Goal: Complete application form

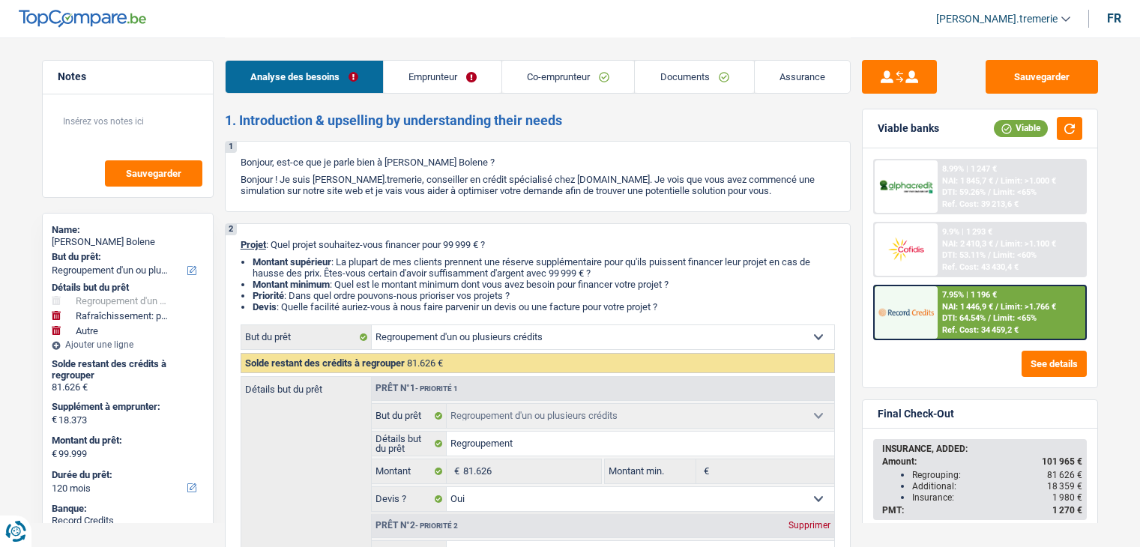
select select "refinancing"
select select "houseOrGarden"
select select "other"
select select "120"
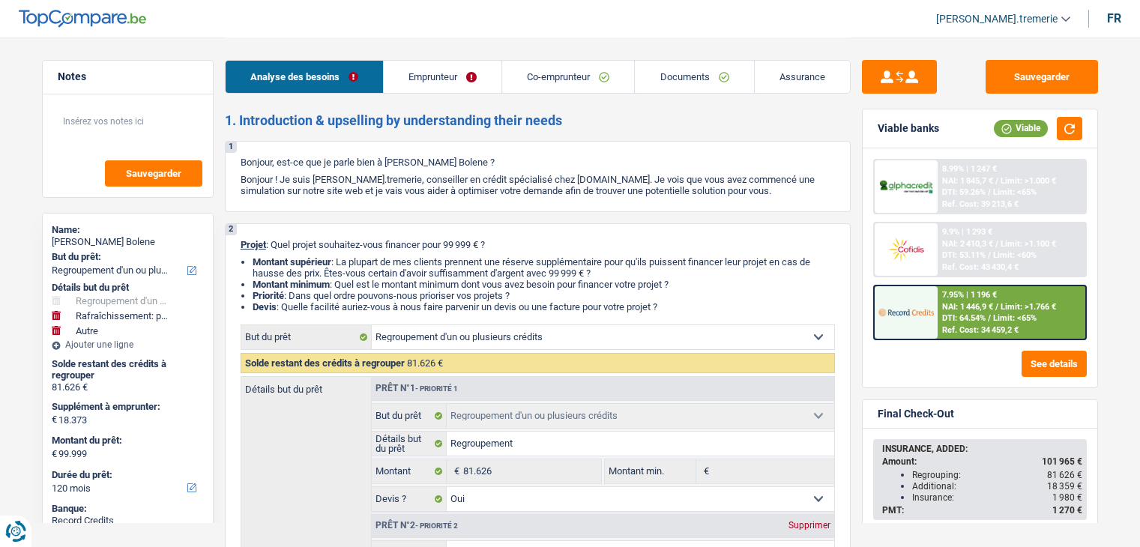
select select "refinancing"
select select "yes"
select select "houseOrGarden"
select select "false"
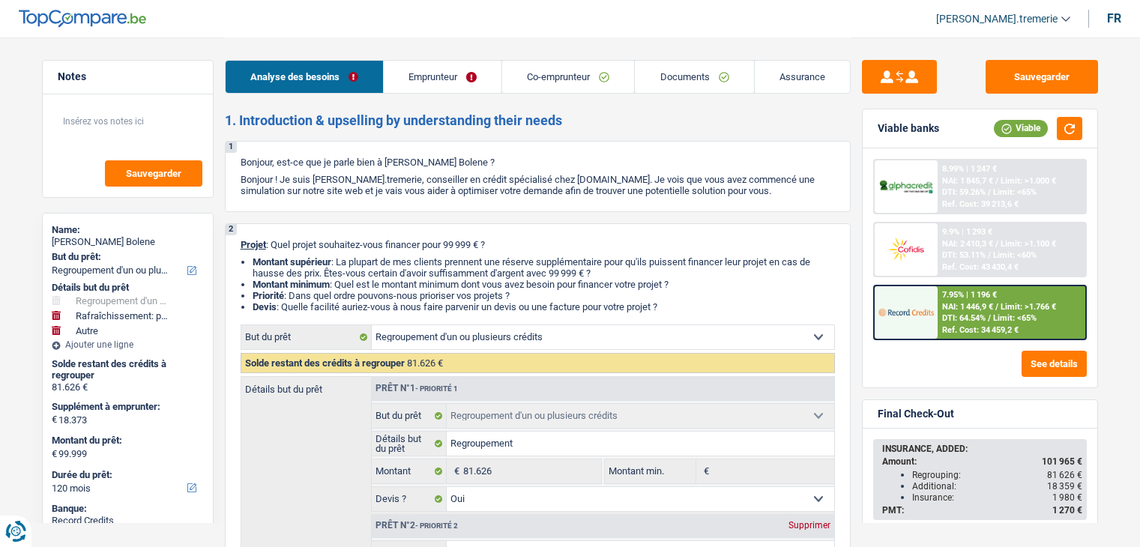
select select "other"
select select "120"
select select "privateEmployee"
select select "housewife"
select select "netSalary"
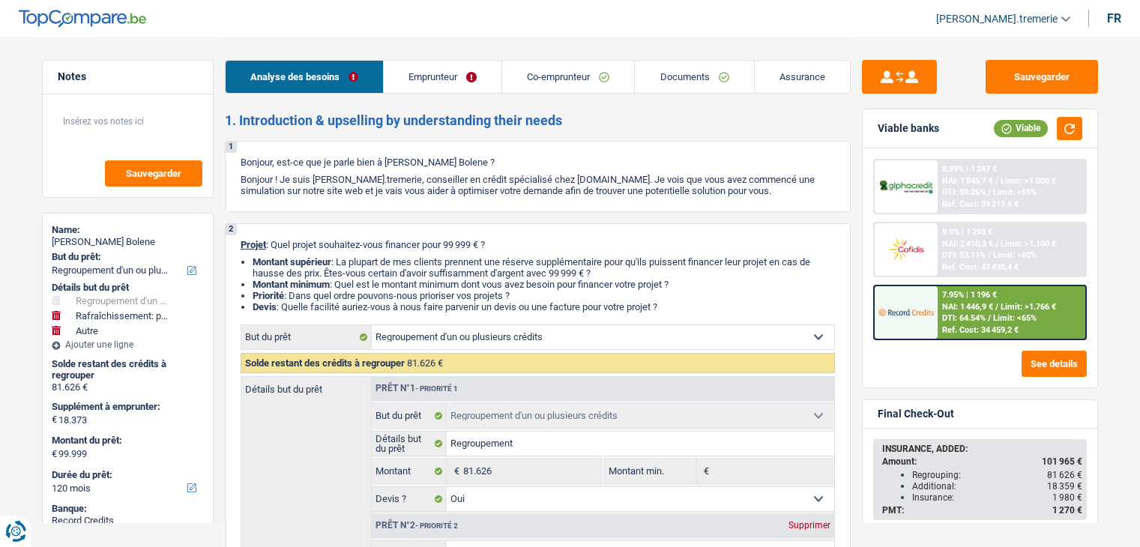
select select "mealVouchers"
select select "familyAllowances"
select select "ownerWithMortgage"
select select "personalLoan"
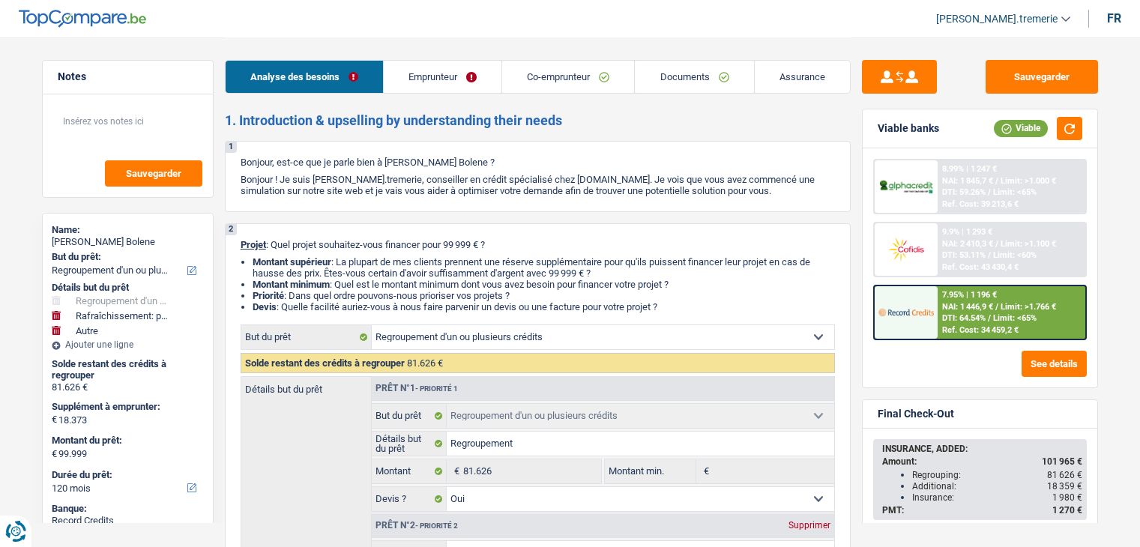
select select "homeFurnishingOrRelocation"
select select "120"
select select "carLoan"
select select "60"
select select "cardOrCredit"
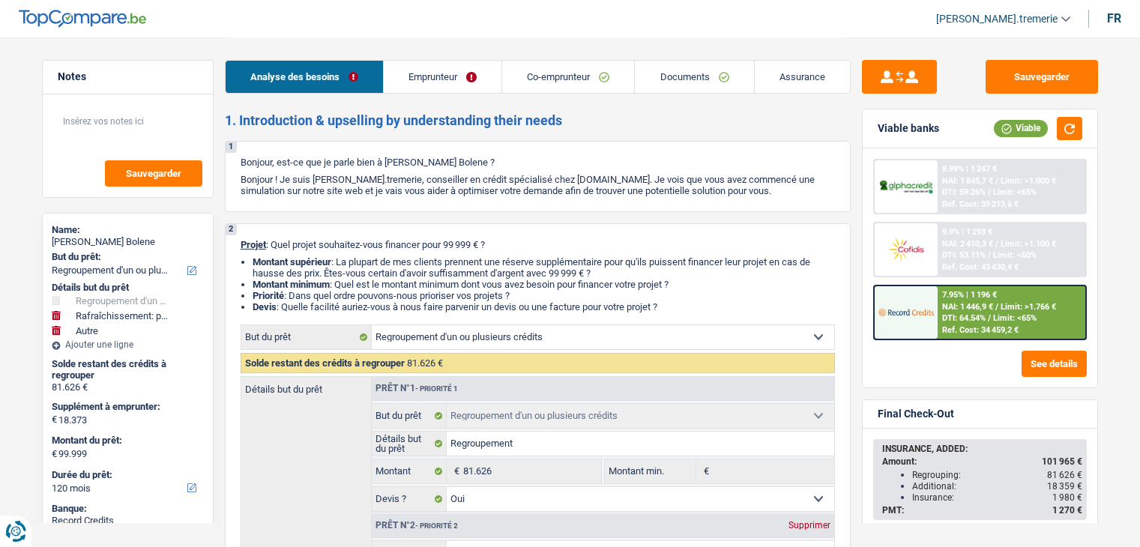
select select "renovationLoan"
select select "120"
select select "renovationLoan"
select select "120"
select select "cardOrCredit"
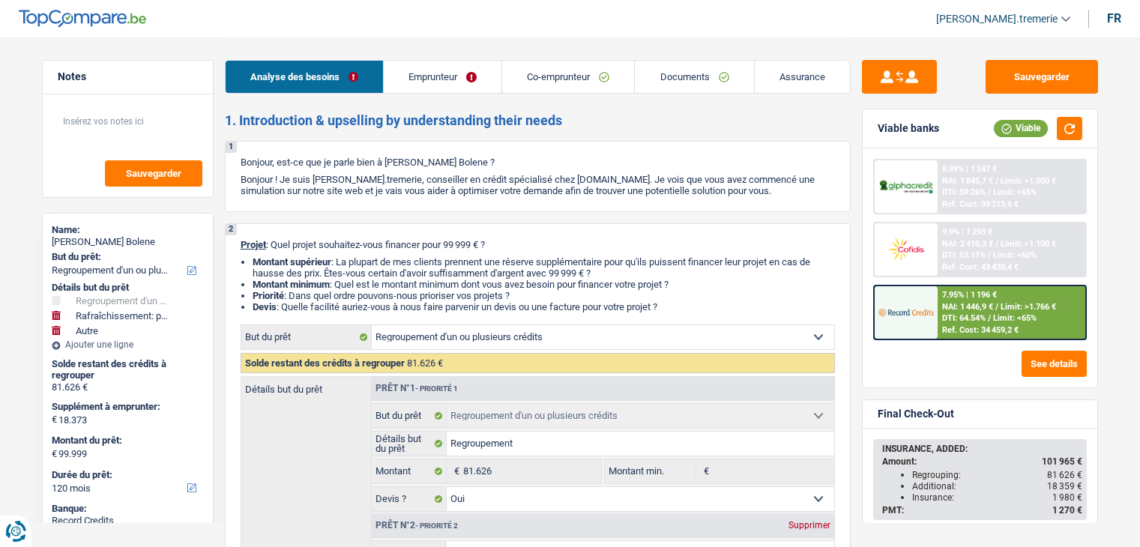
select select "renovationLoan"
select select "120"
select select "mortgage"
select select "360"
select select "refinancing"
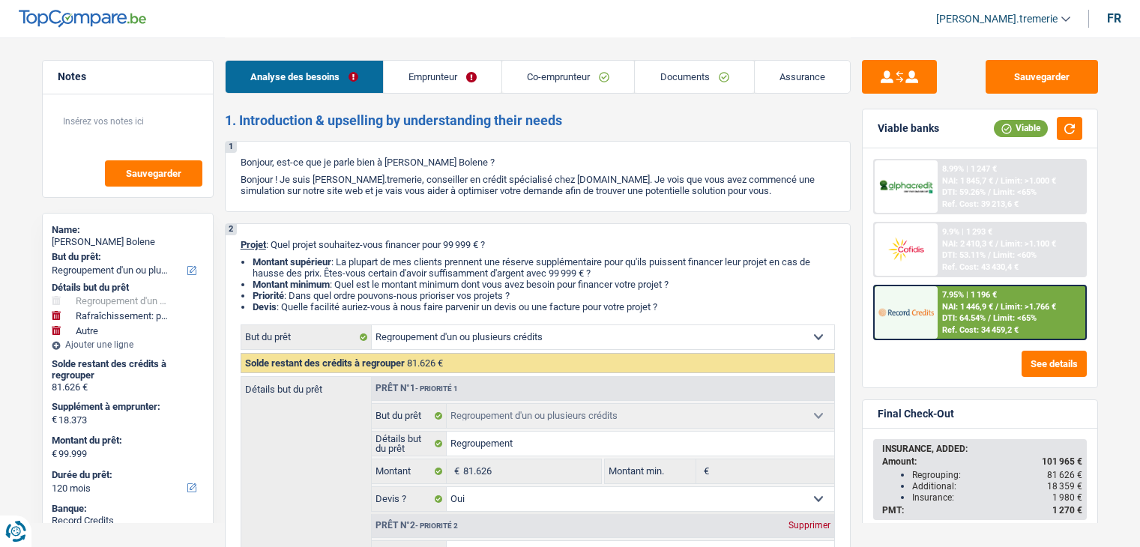
select select "refinancing"
select select "yes"
select select "houseOrGarden"
select select "false"
select select "other"
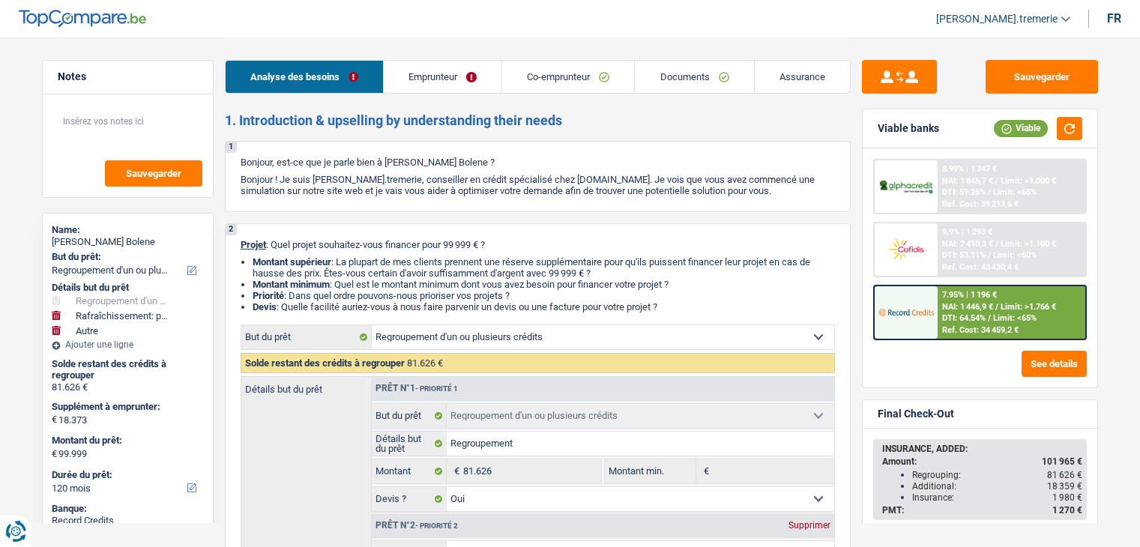
select select "120"
drag, startPoint x: 0, startPoint y: 0, endPoint x: 601, endPoint y: 84, distance: 606.7
click at [601, 84] on link "Co-emprunteur" at bounding box center [568, 77] width 132 height 32
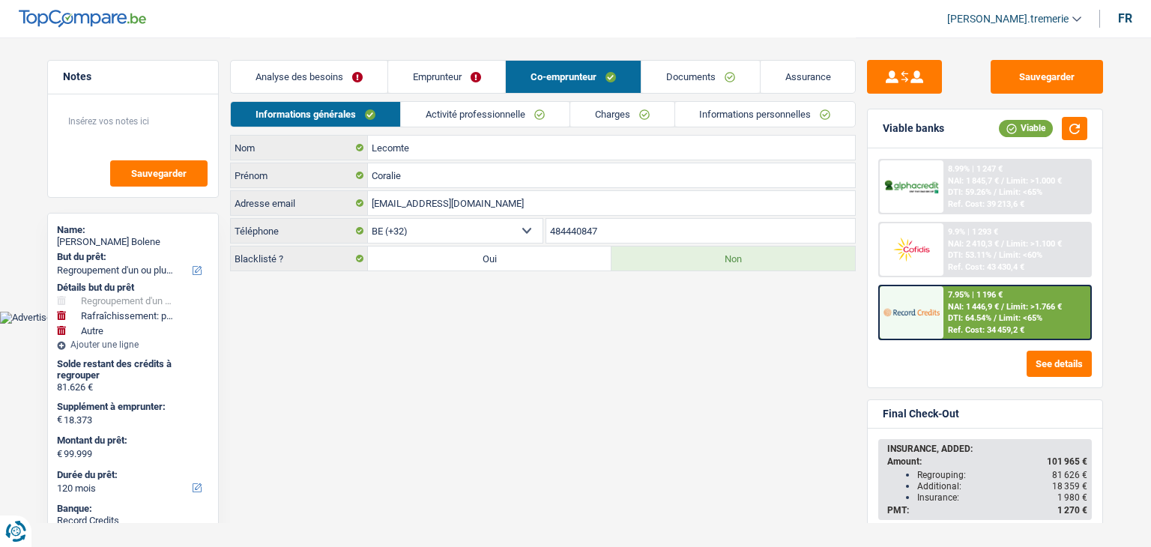
click at [682, 85] on link "Documents" at bounding box center [700, 77] width 118 height 32
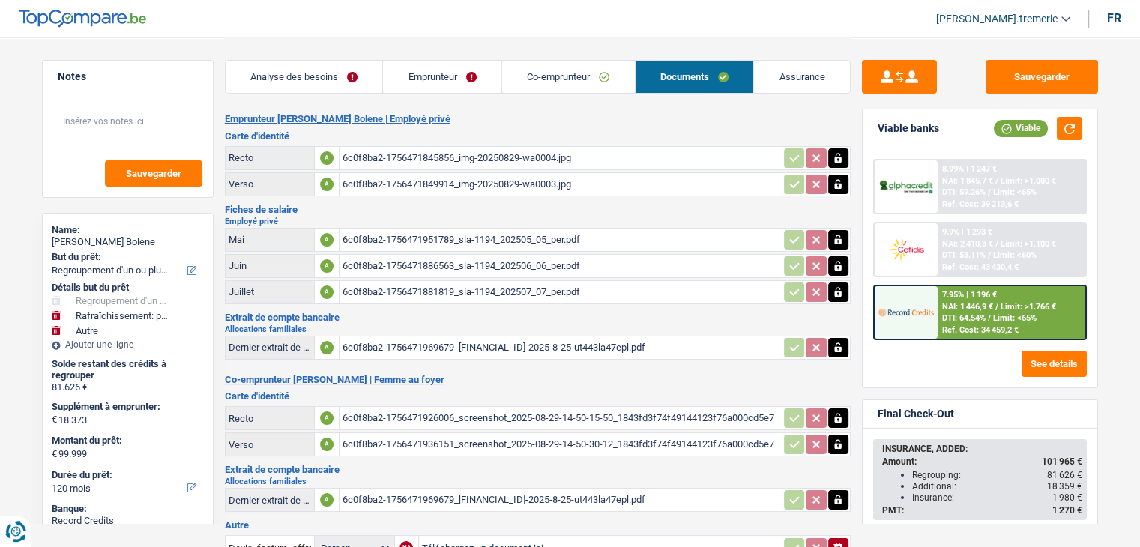
click at [476, 160] on div "6c0f8ba2-1756471845856_img-20250829-wa0004.jpg" at bounding box center [560, 158] width 436 height 22
click at [454, 178] on div "6c0f8ba2-1756471849914_img-20250829-wa0003.jpg" at bounding box center [560, 184] width 436 height 22
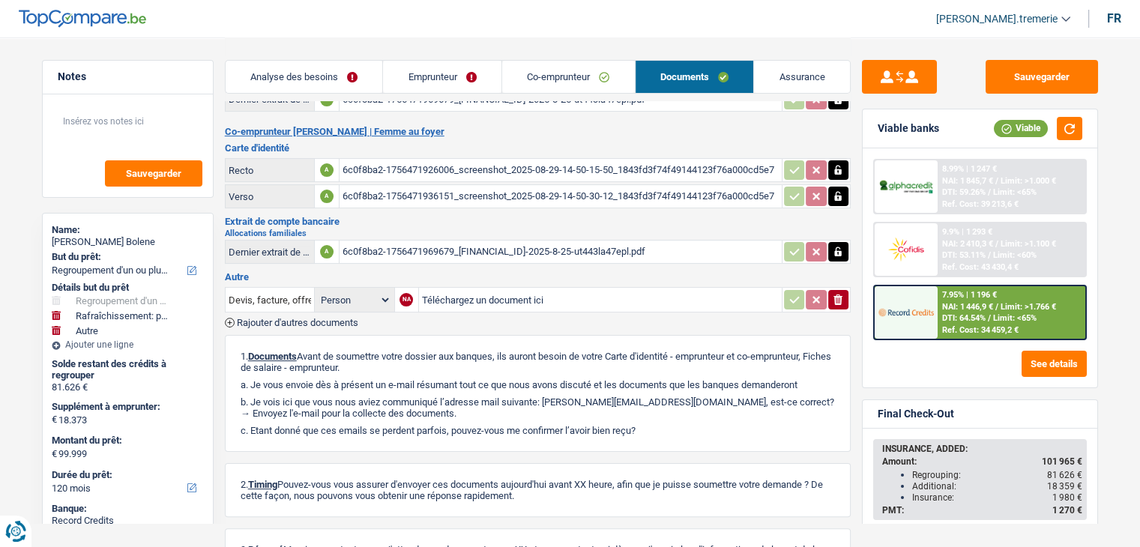
scroll to position [249, 0]
click at [438, 250] on div "6c0f8ba2-1756471969679_[FINANCIAL_ID]-2025-8-25-ut443la47epl.pdf" at bounding box center [560, 251] width 436 height 22
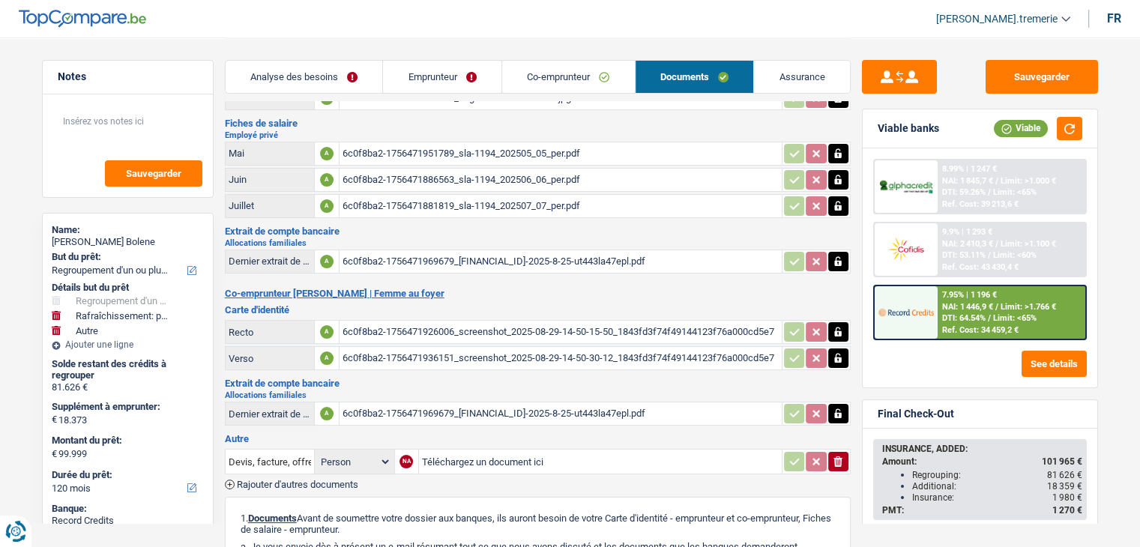
scroll to position [9, 0]
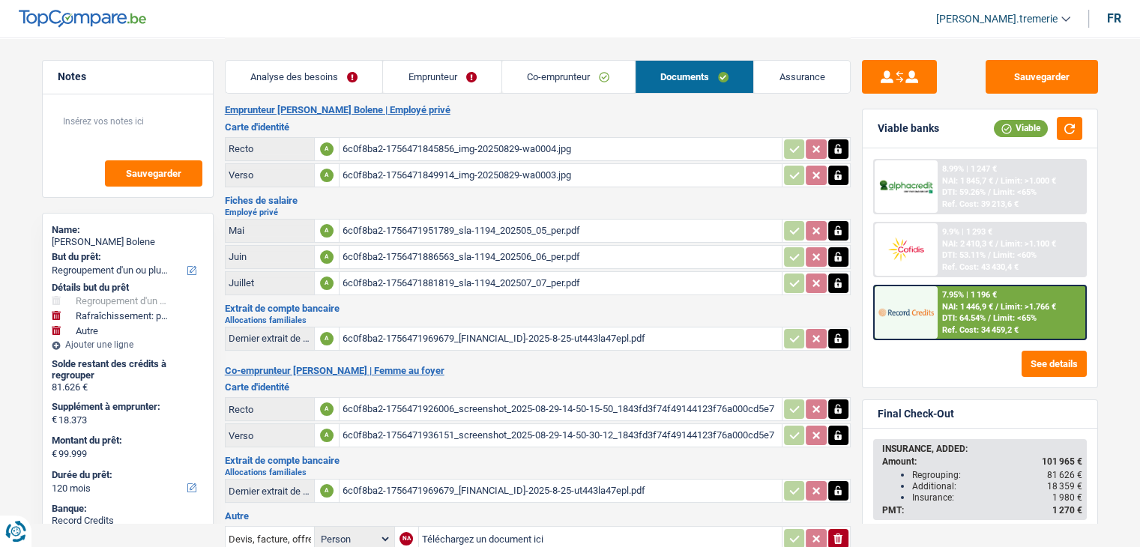
click at [411, 402] on div "6c0f8ba2-1756471926006_screenshot_2025-08-29-14-50-15-50_1843fd3f74f49144123f76…" at bounding box center [560, 409] width 436 height 22
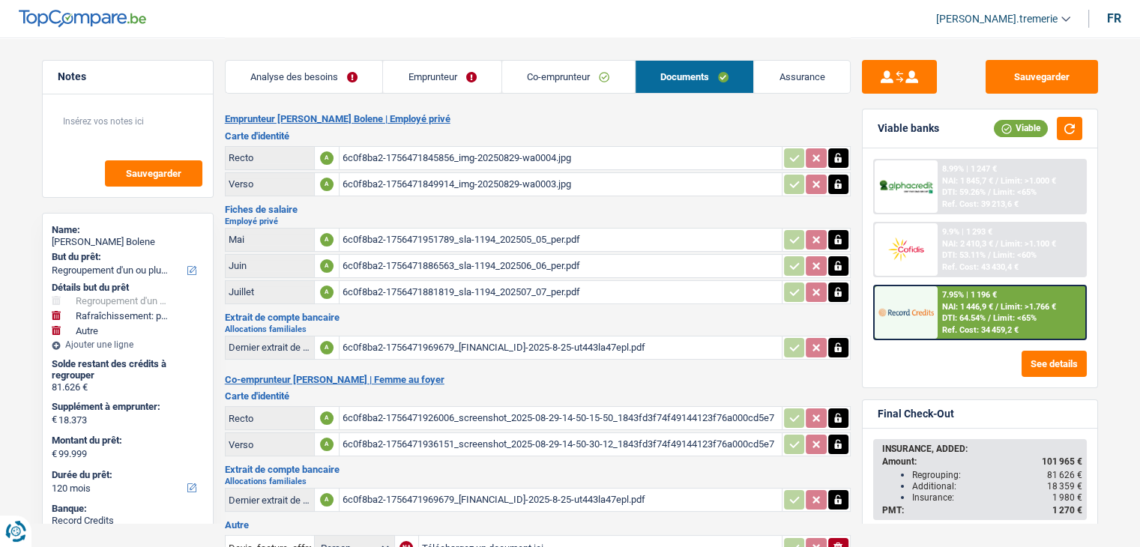
click at [378, 238] on div "6c0f8ba2-1756471951789_sla-1194_202505_05_per.pdf" at bounding box center [560, 240] width 436 height 22
click at [39, 194] on div "Notes Sauvegarder Name: [PERSON_NAME] Bolene But du prêt: Confort maison: meubl…" at bounding box center [128, 291] width 194 height 463
